Goal: Find specific page/section: Find specific page/section

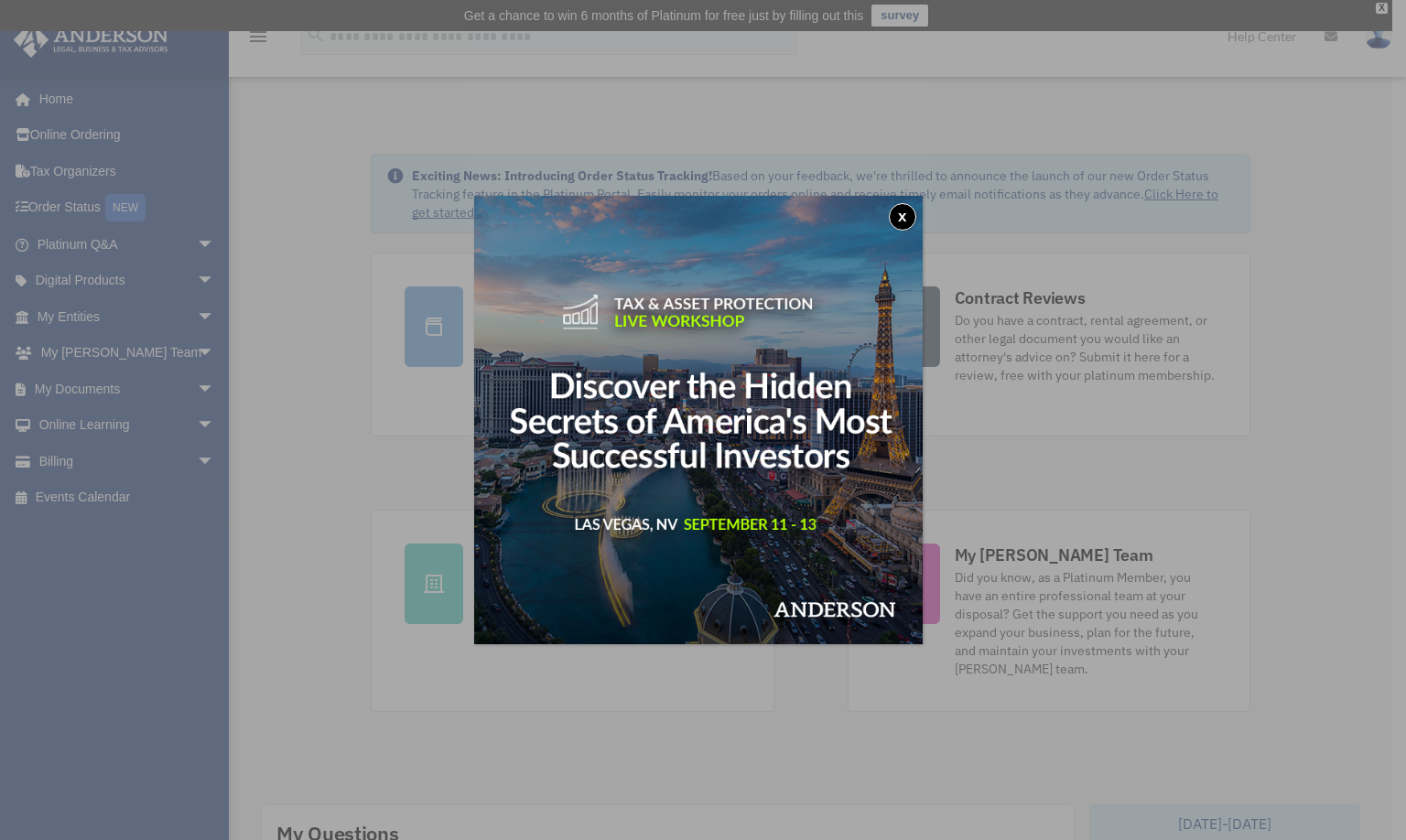
click at [895, 219] on button "x" at bounding box center [903, 217] width 28 height 28
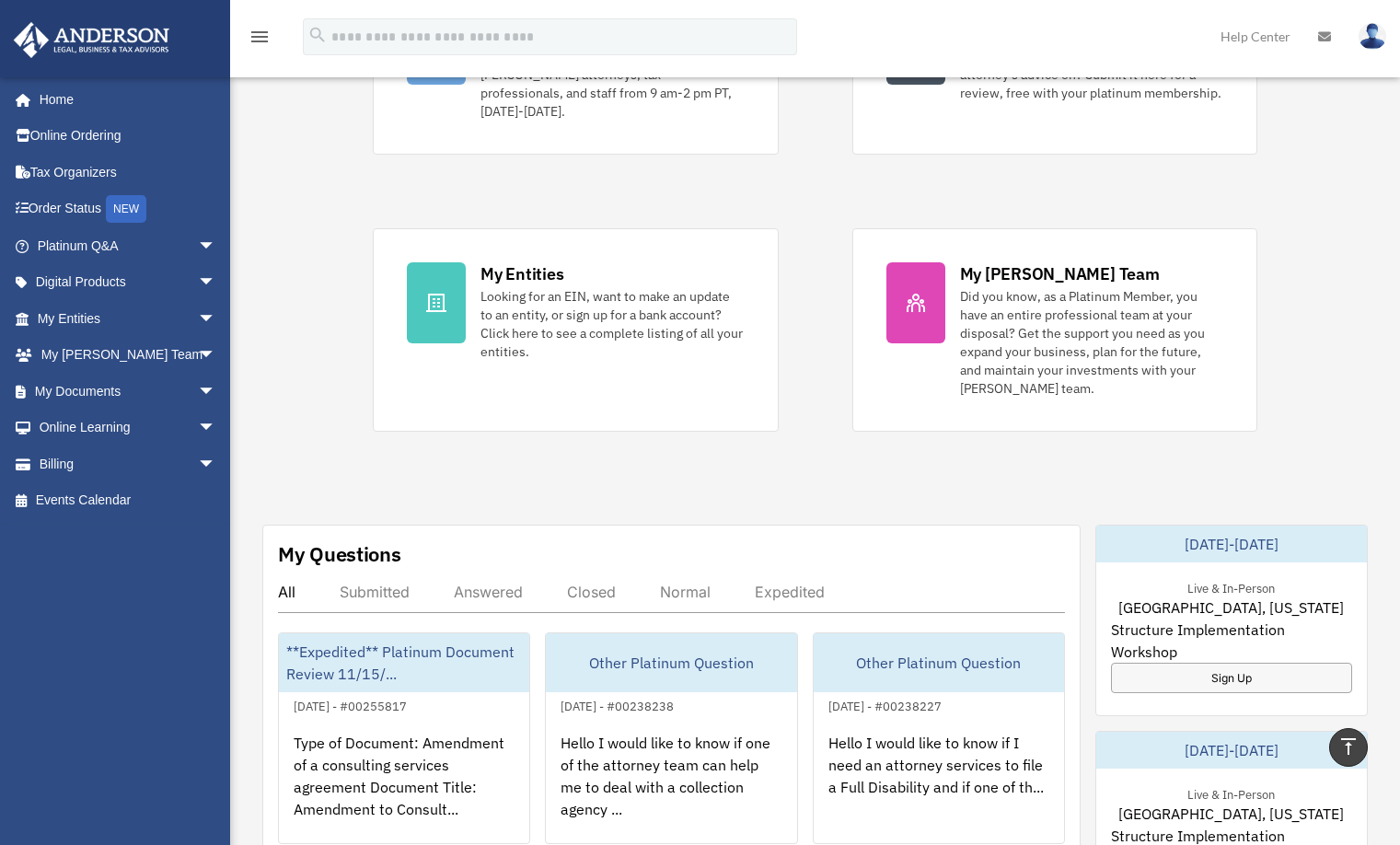
scroll to position [276, 0]
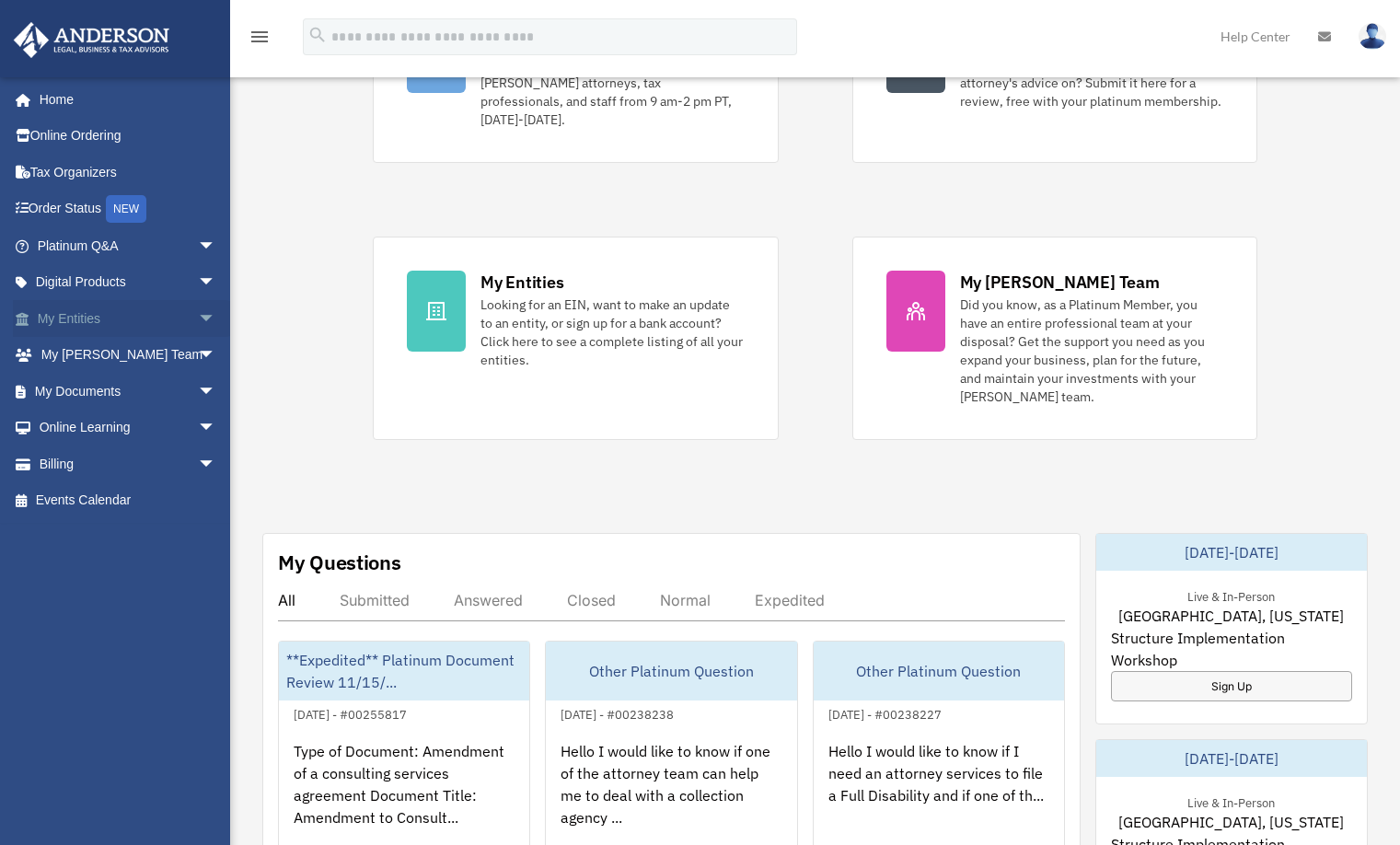
click at [68, 312] on link "My Entities arrow_drop_down" at bounding box center [127, 319] width 231 height 37
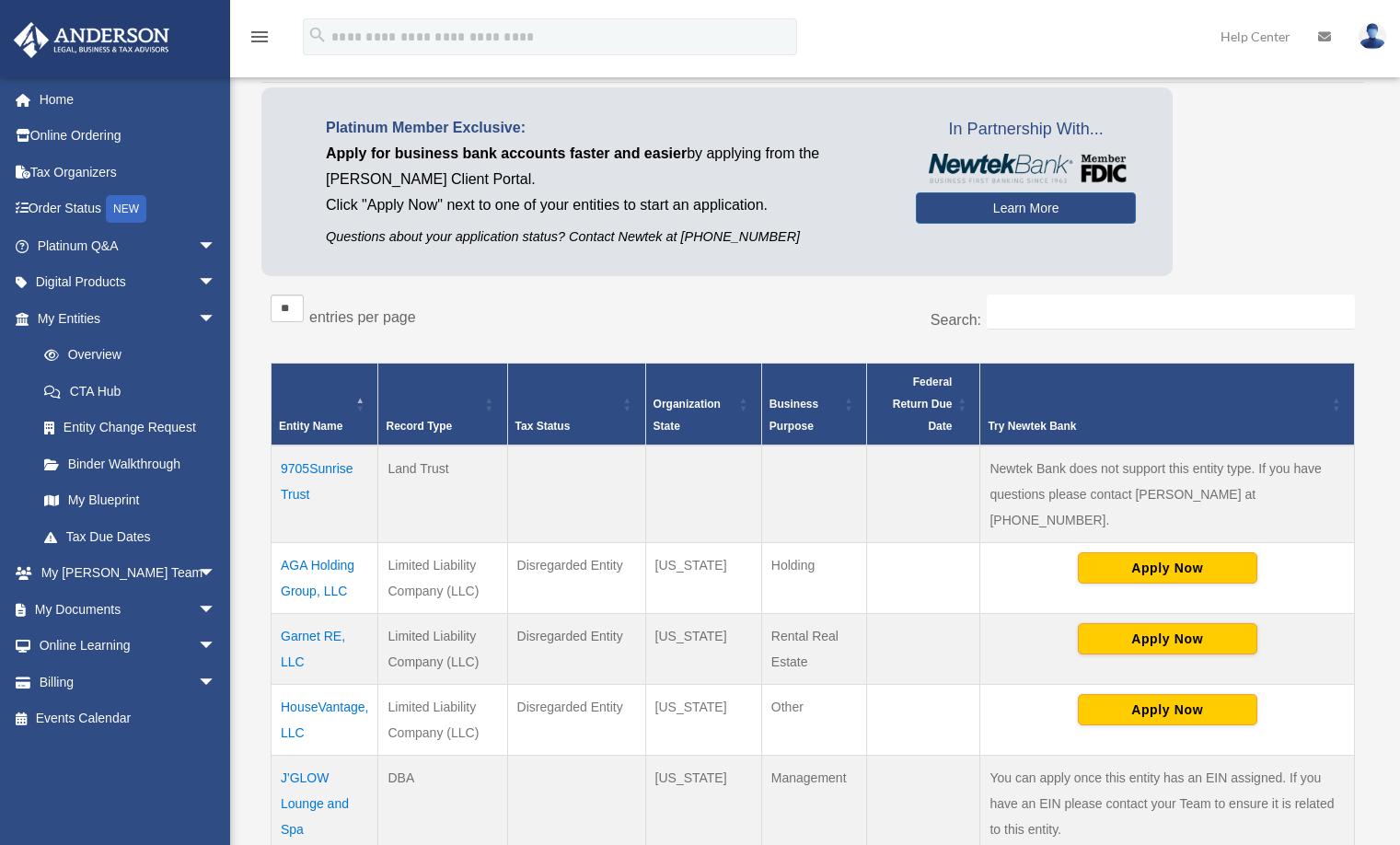
scroll to position [368, 0]
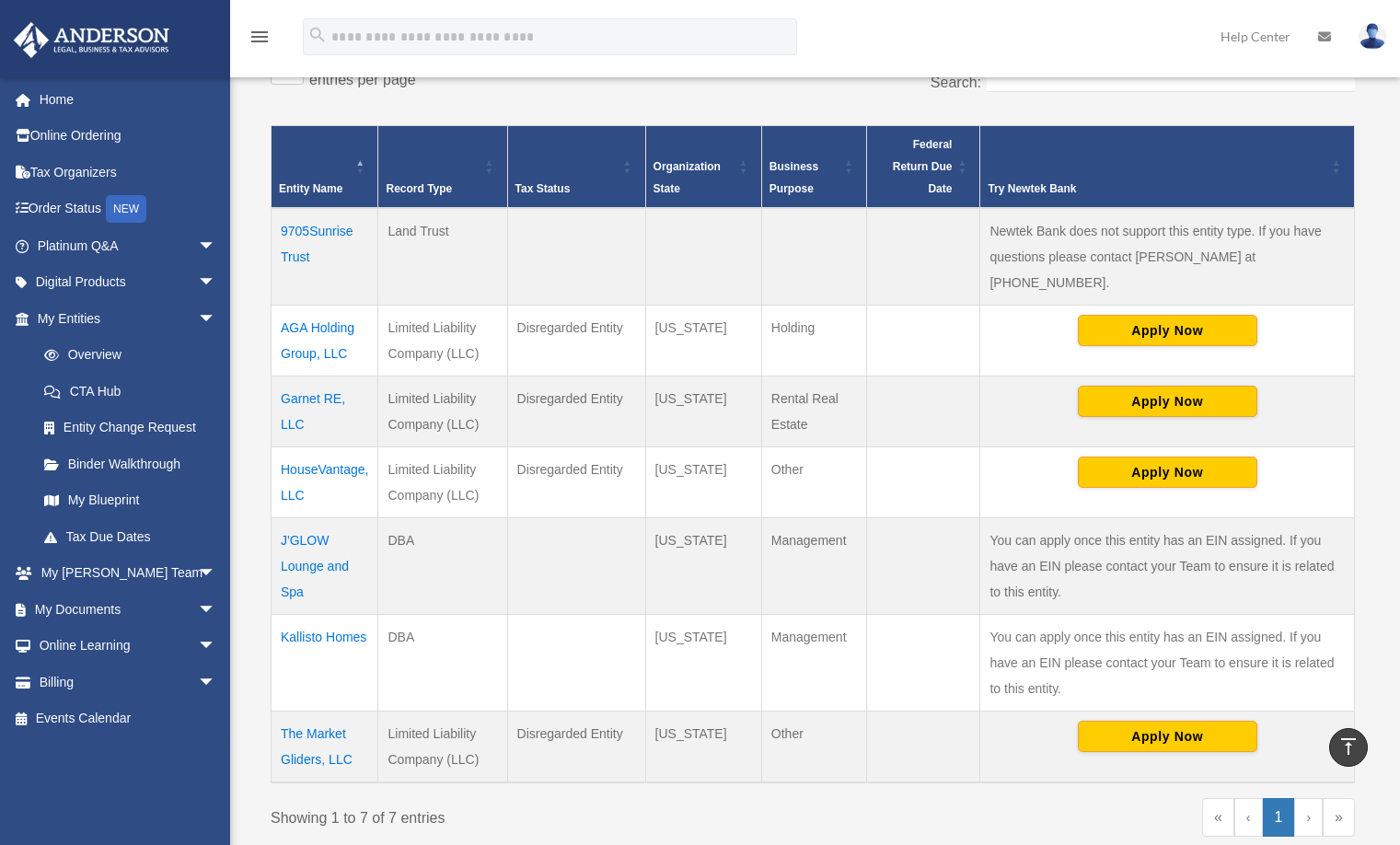
click at [348, 451] on td "HouseVantage, LLC" at bounding box center [324, 481] width 107 height 70
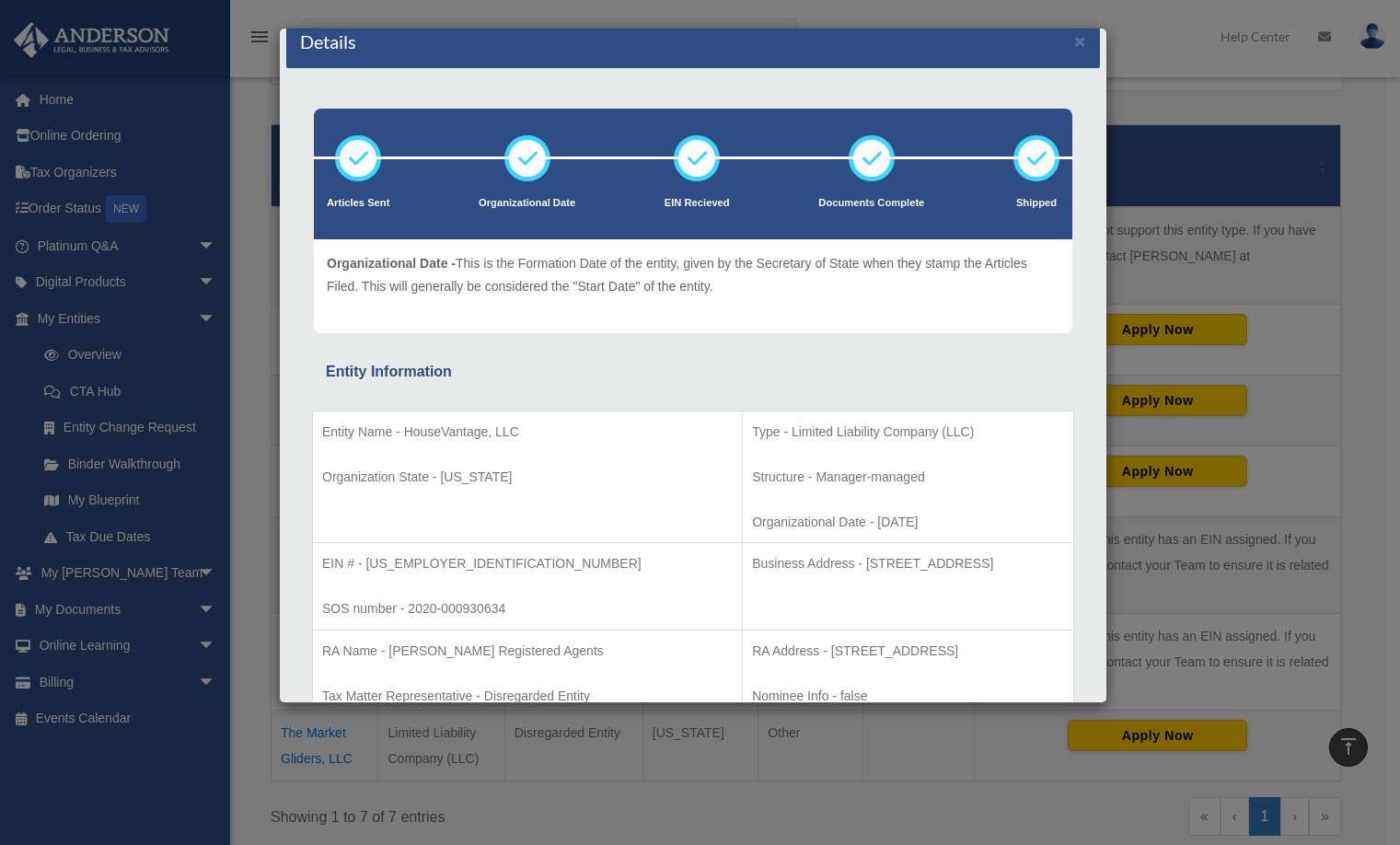
scroll to position [0, 0]
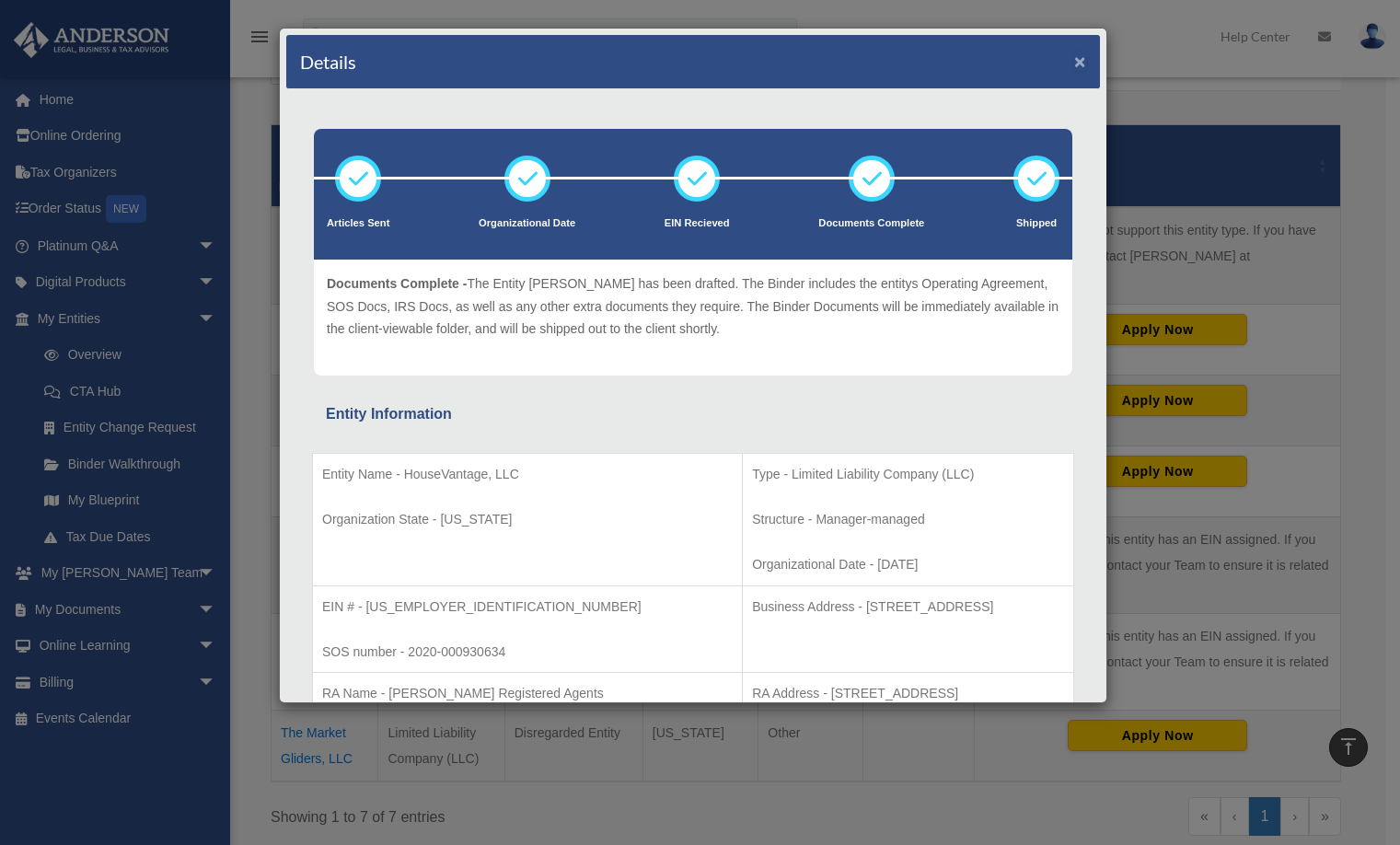
click at [1074, 59] on button "×" at bounding box center [1079, 61] width 12 height 19
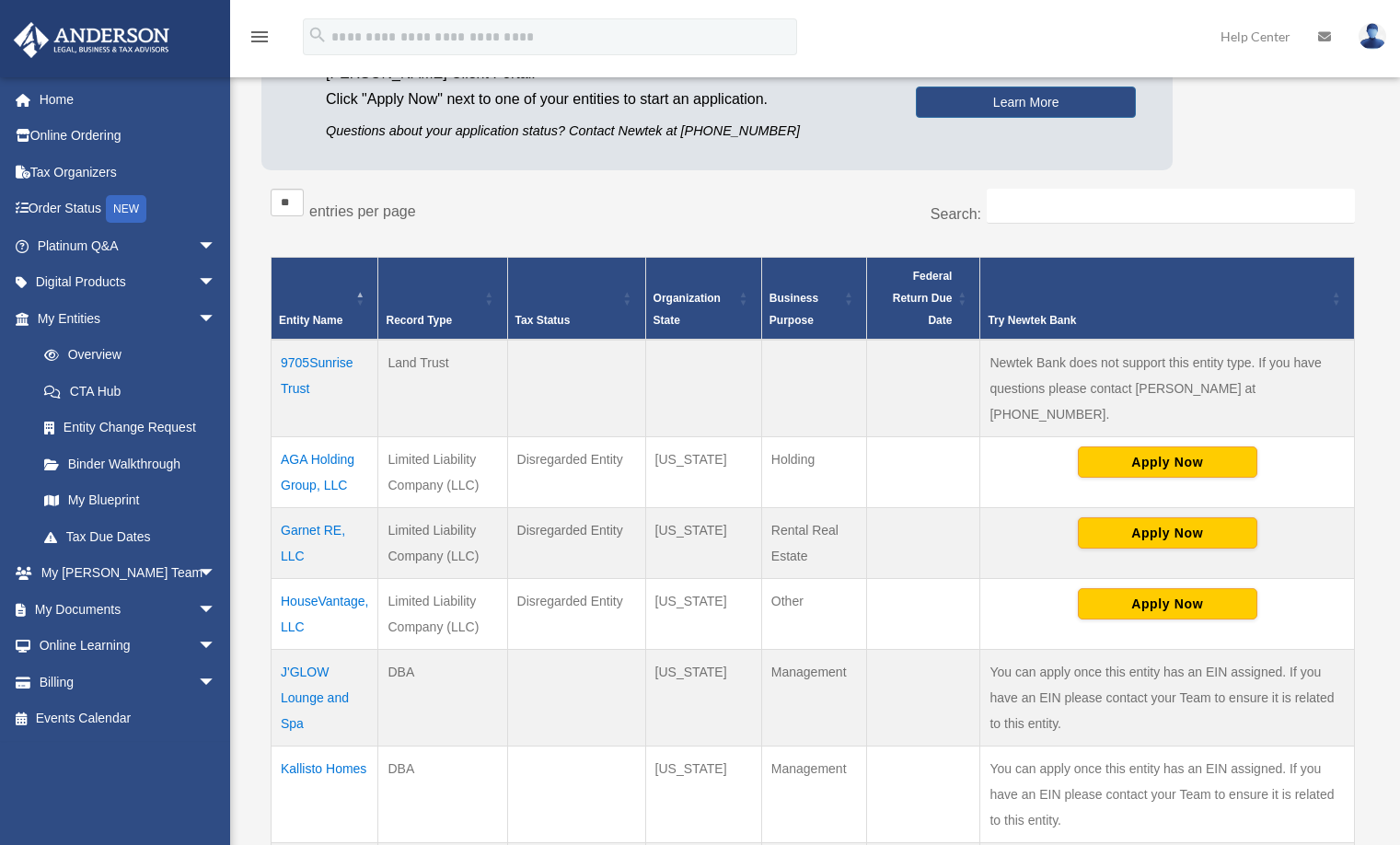
scroll to position [368, 0]
